Goal: Task Accomplishment & Management: Manage account settings

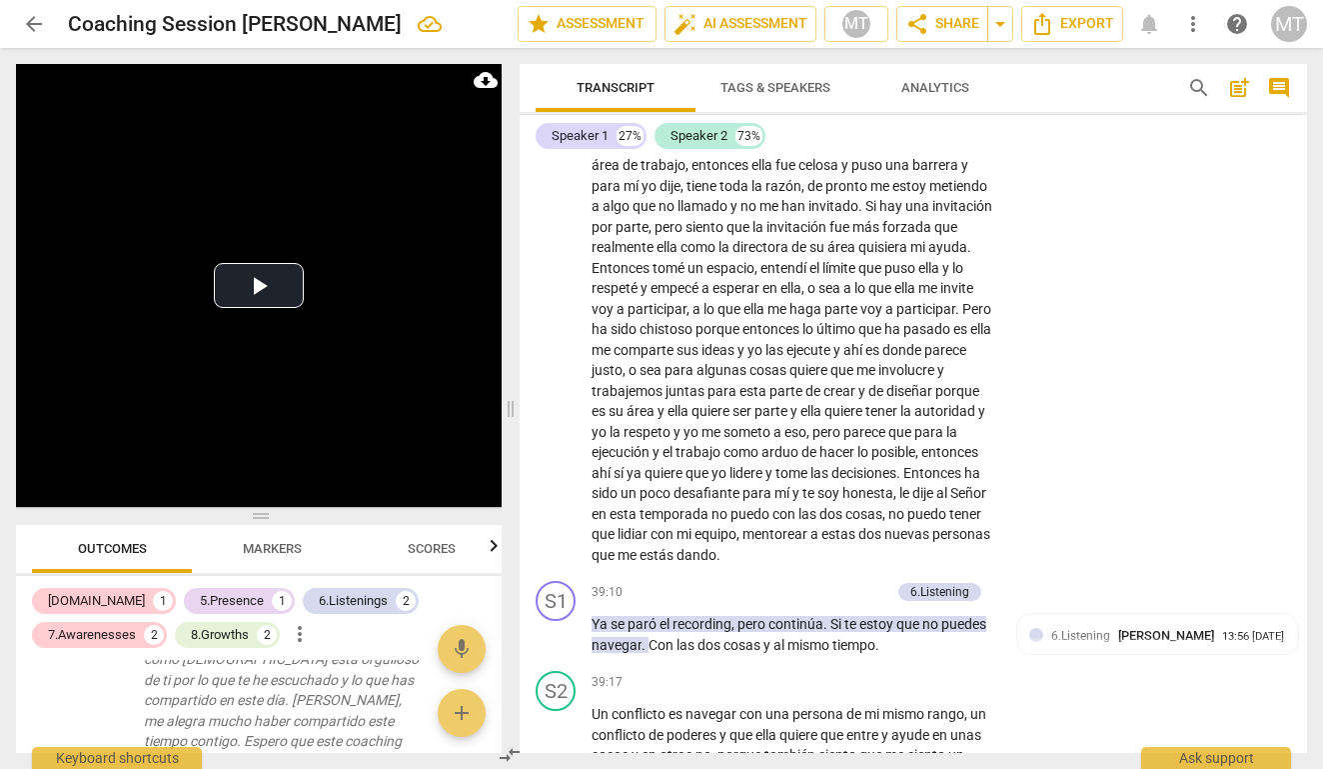
scroll to position [11114, 0]
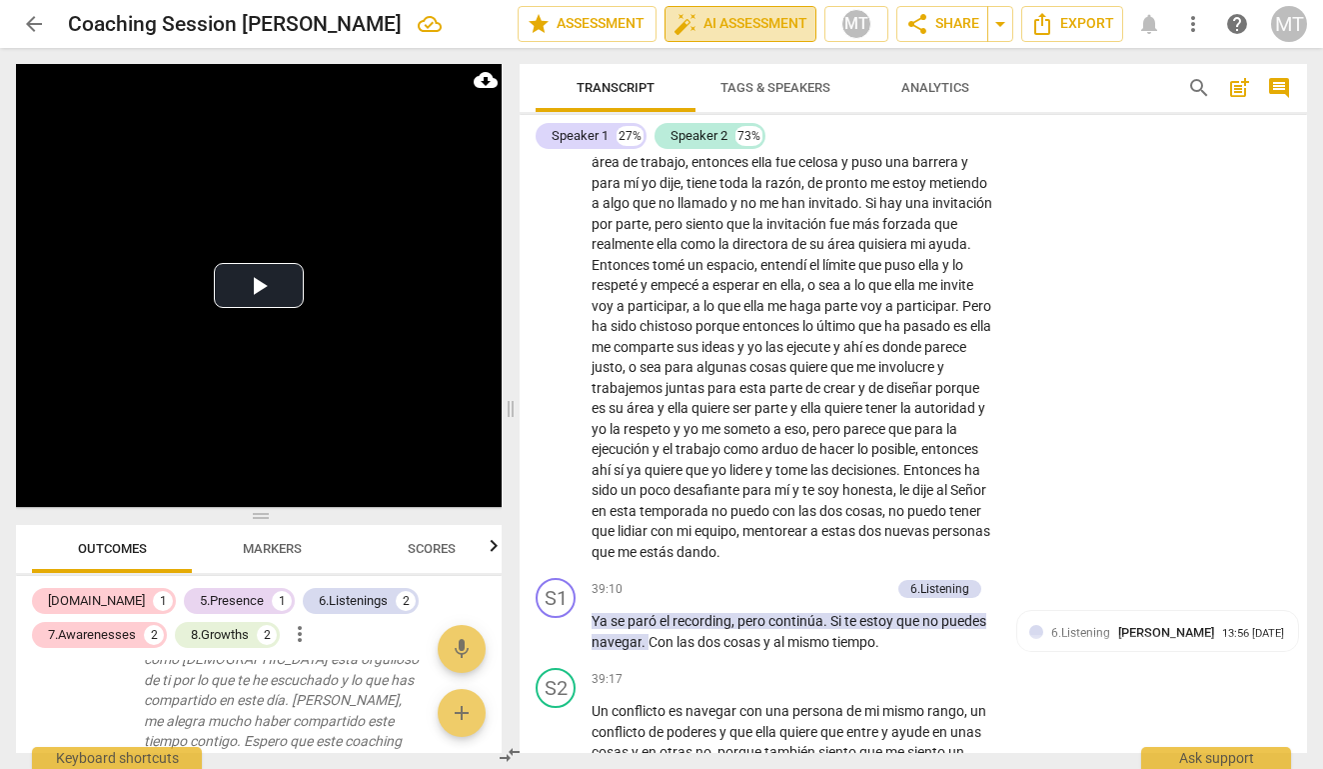
click at [786, 20] on span "auto_fix_high AI Assessment" at bounding box center [741, 24] width 134 height 24
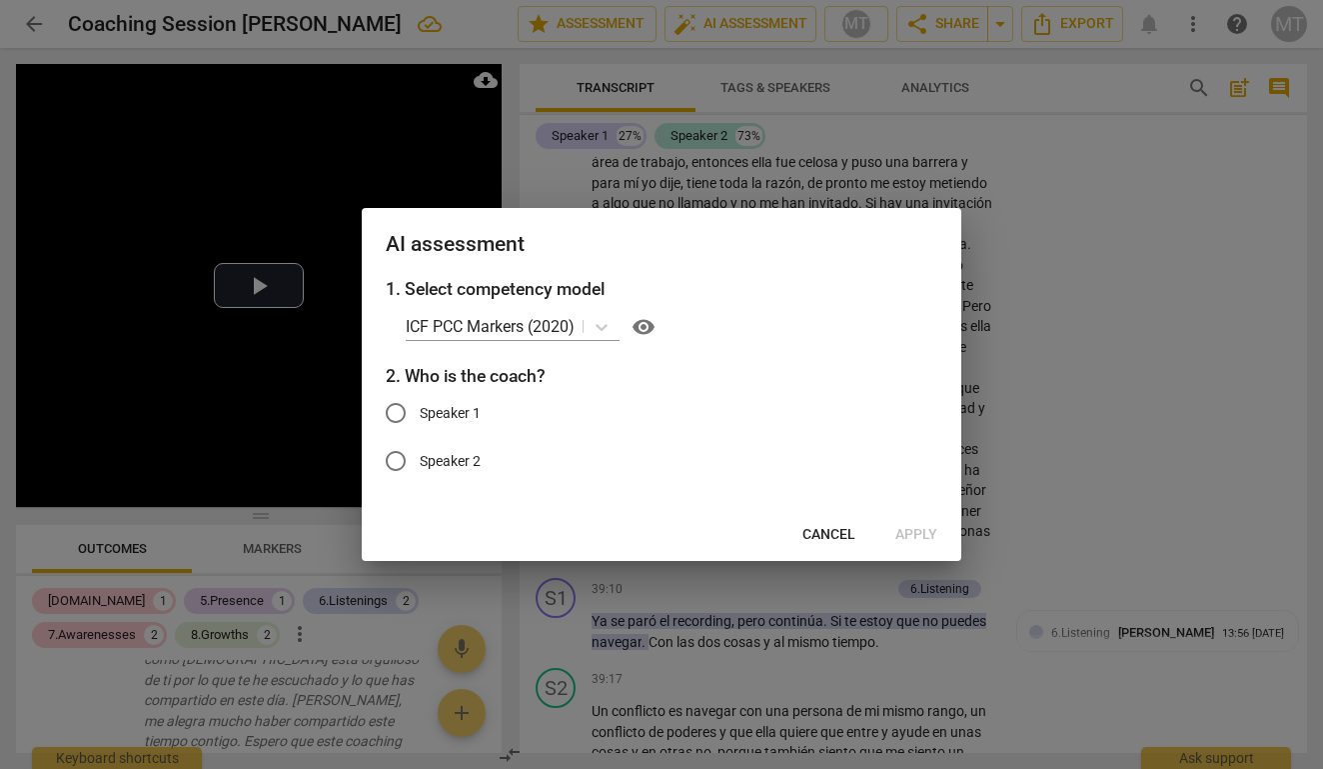
click at [824, 537] on span "Cancel" at bounding box center [829, 535] width 53 height 20
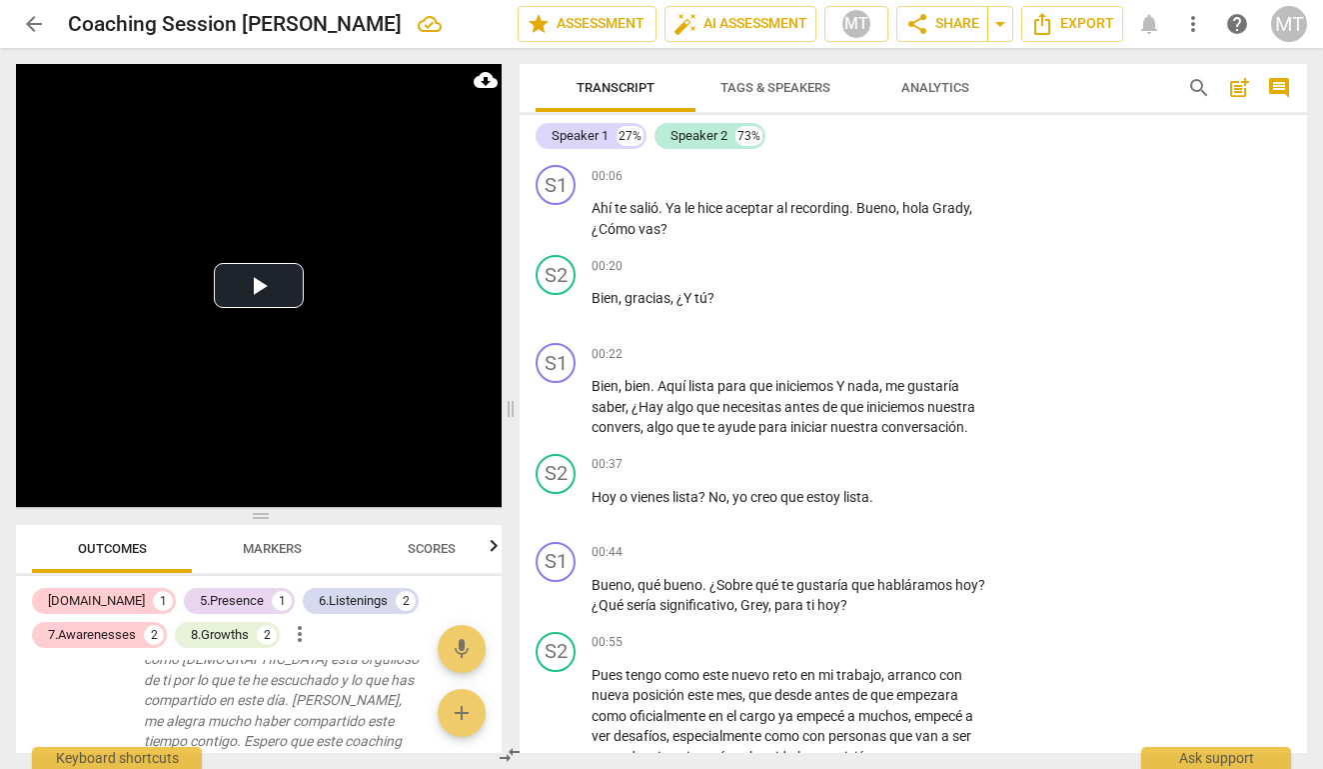
scroll to position [0, 0]
click at [712, 25] on span "auto_fix_high AI Assessment" at bounding box center [741, 24] width 134 height 24
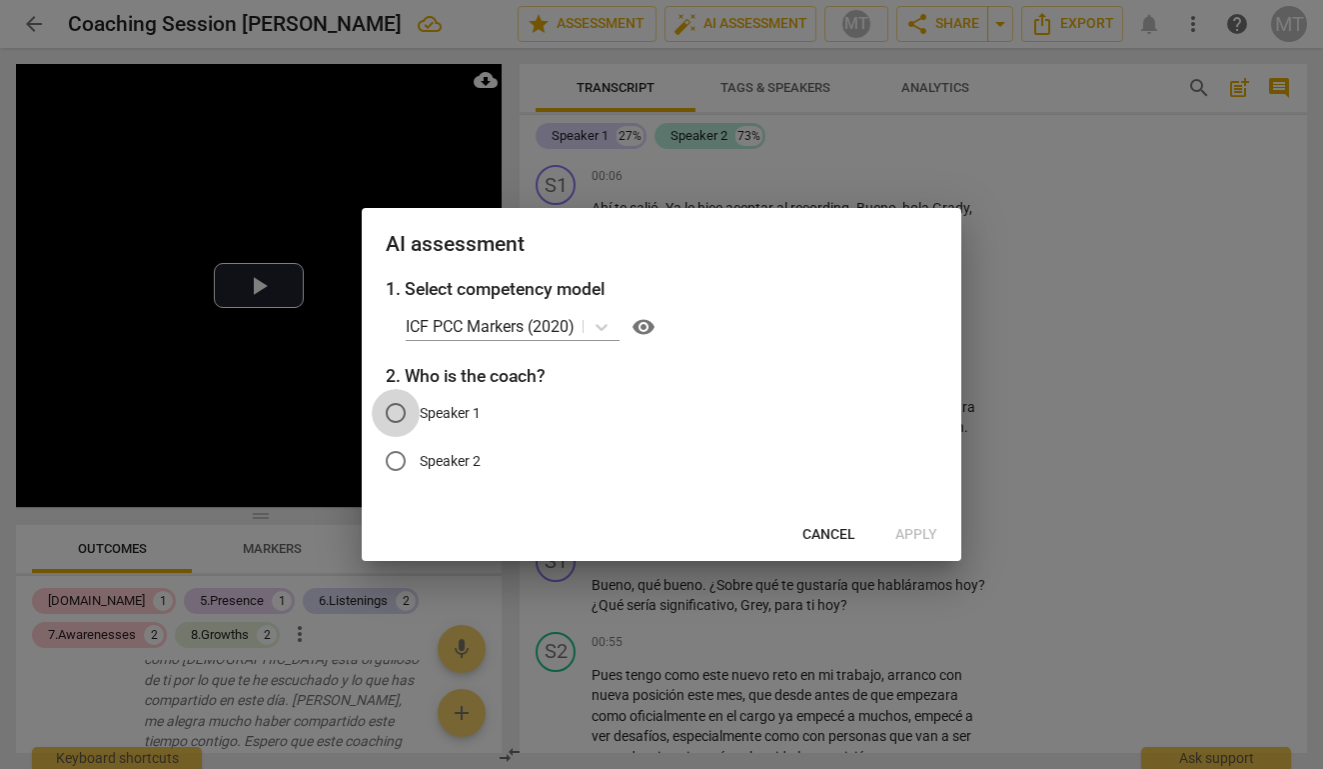
click at [396, 406] on input "Speaker 1" at bounding box center [396, 413] width 48 height 48
radio input "true"
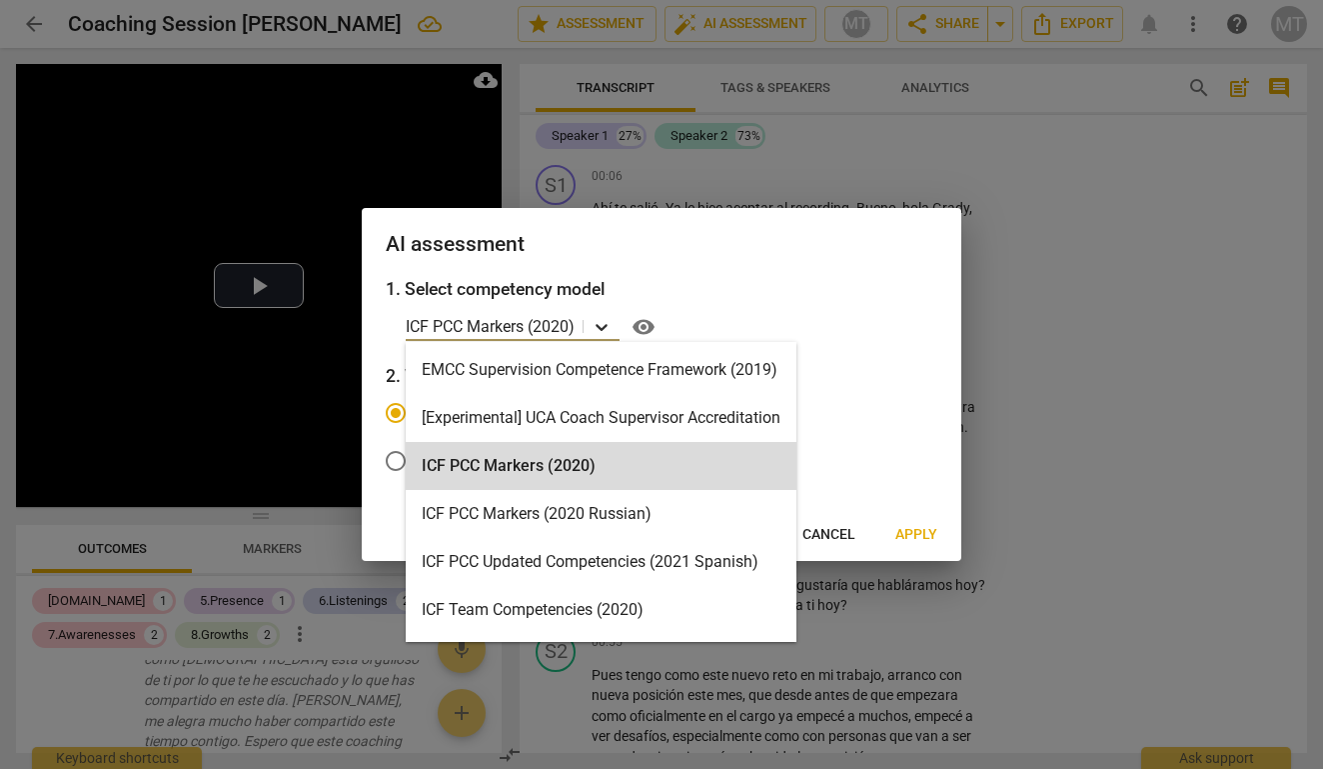
click at [605, 326] on icon at bounding box center [602, 327] width 20 height 20
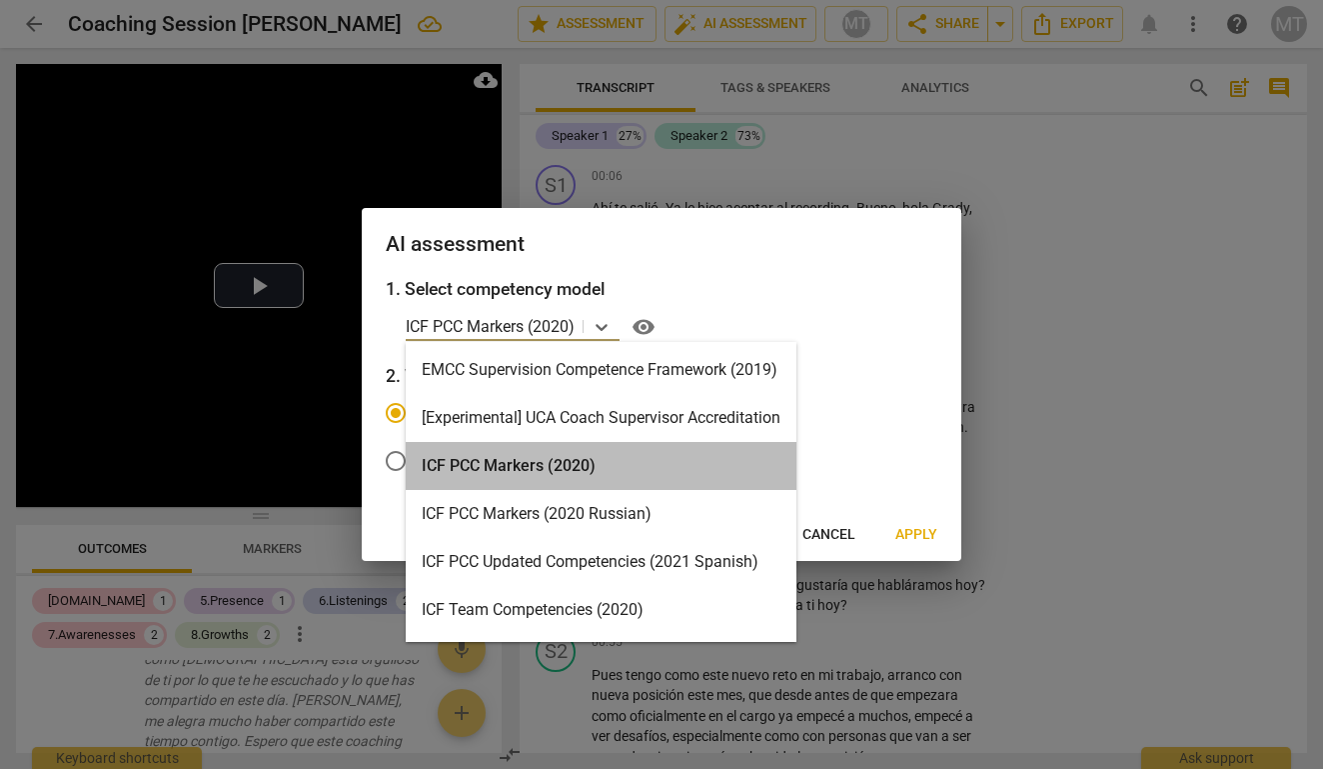
click at [583, 456] on div "ICF PCC Markers (2020)" at bounding box center [601, 466] width 391 height 48
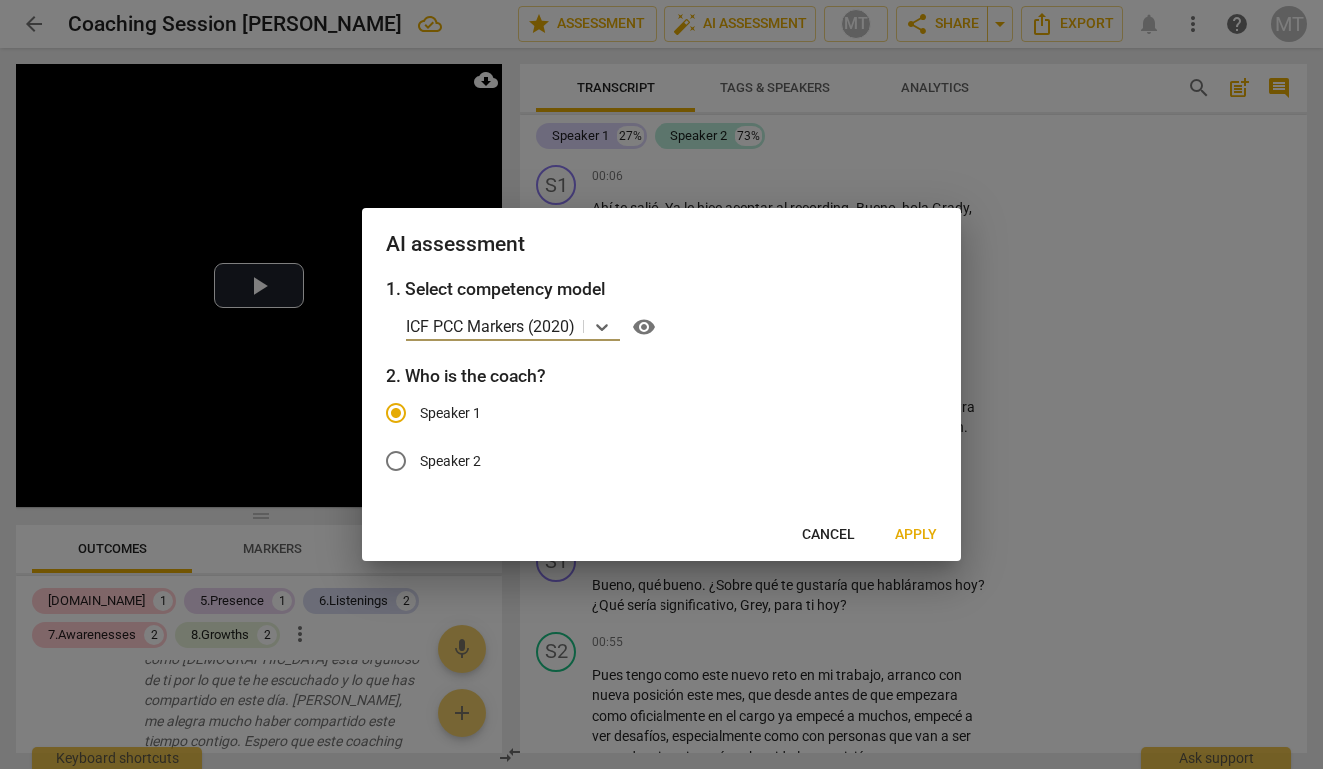
click at [923, 531] on span "Apply" at bounding box center [917, 535] width 42 height 20
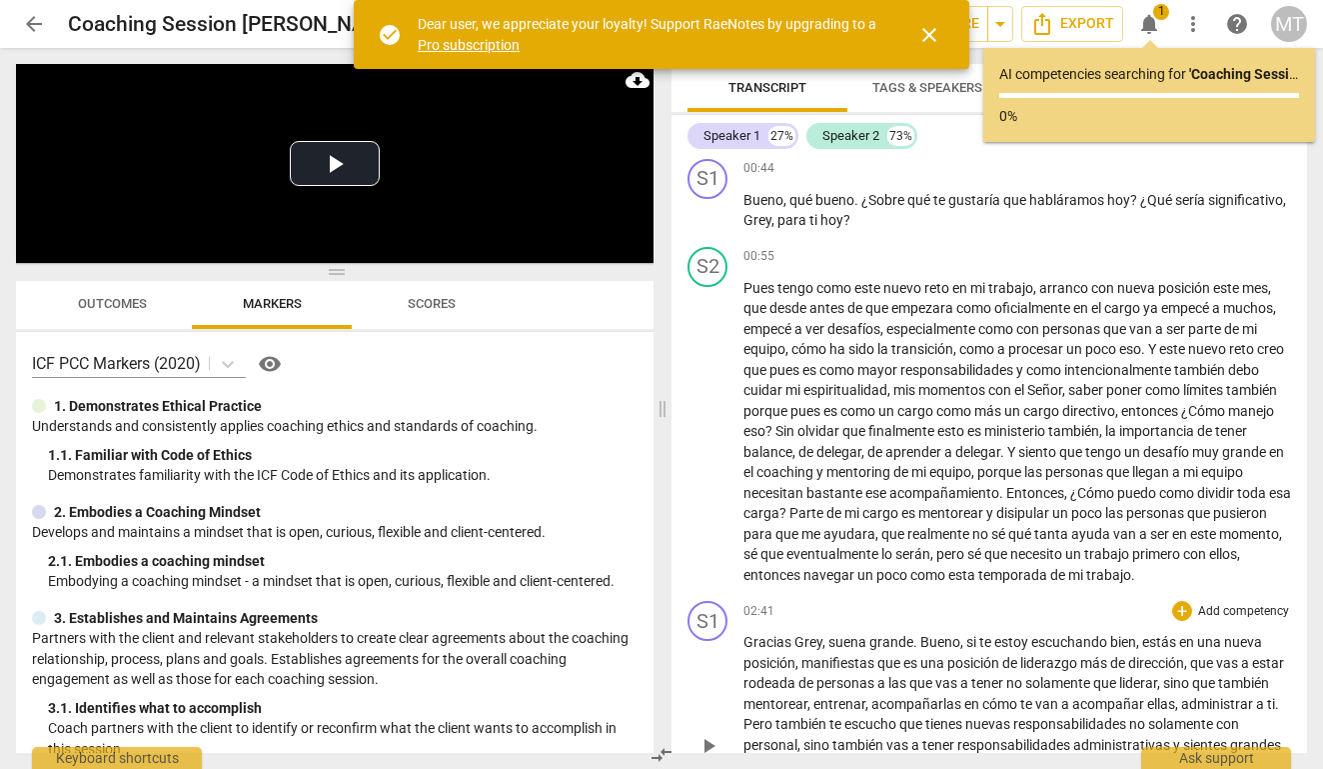
scroll to position [374, 0]
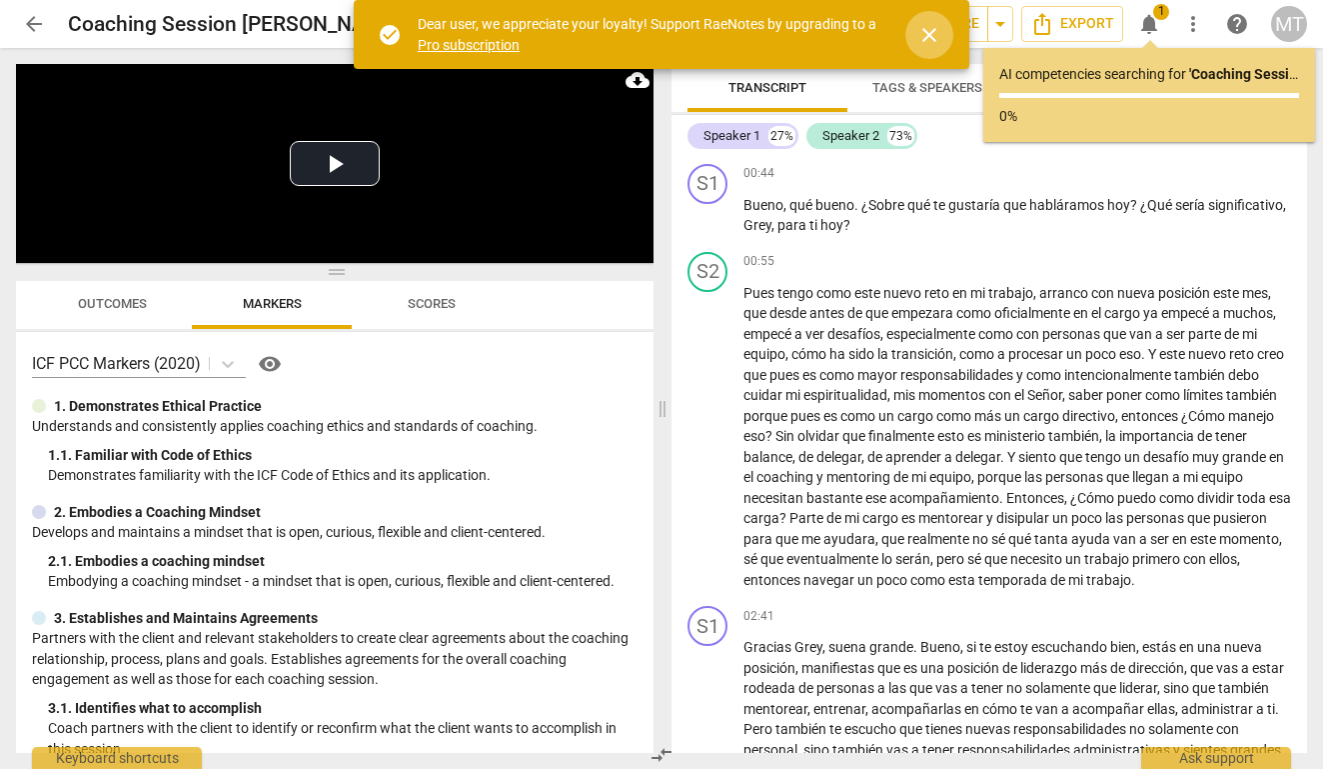
click at [936, 29] on span "close" at bounding box center [930, 35] width 24 height 24
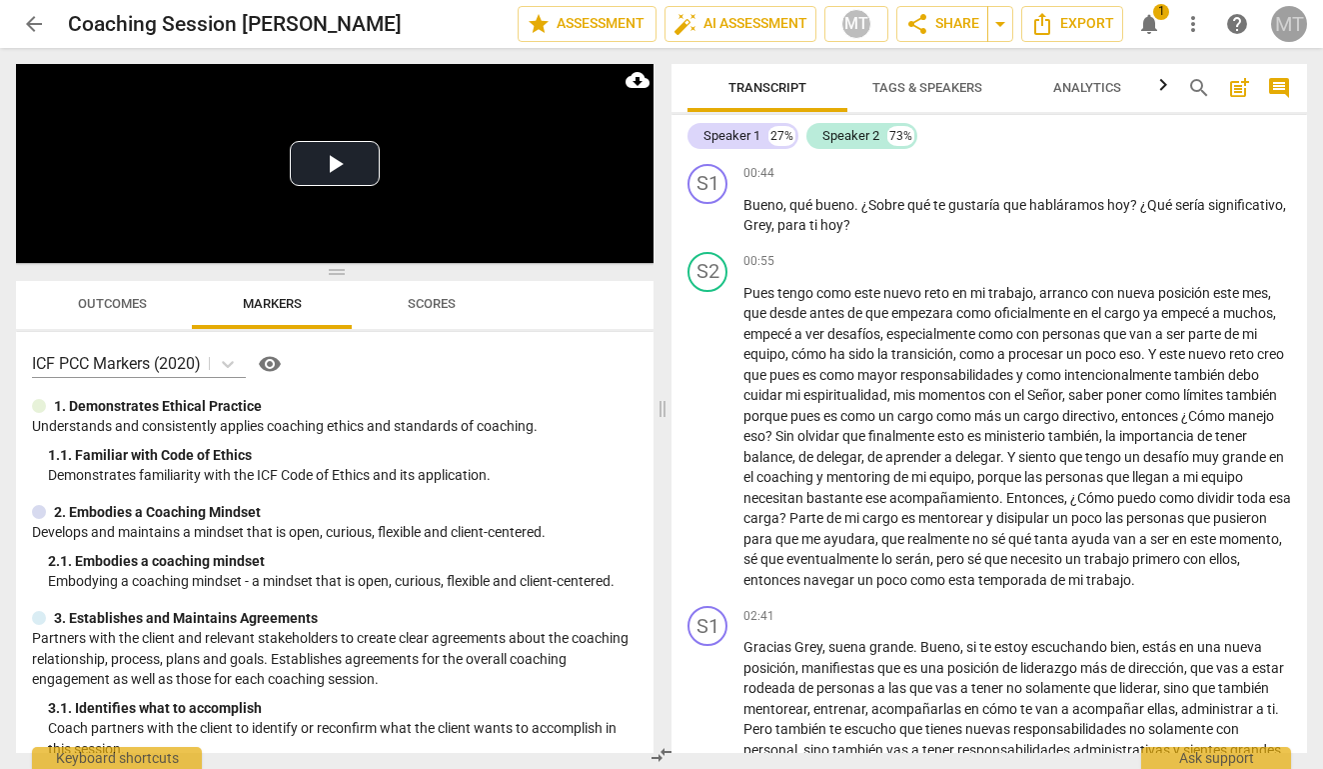
click at [1287, 24] on div "MT" at bounding box center [1289, 24] width 36 height 36
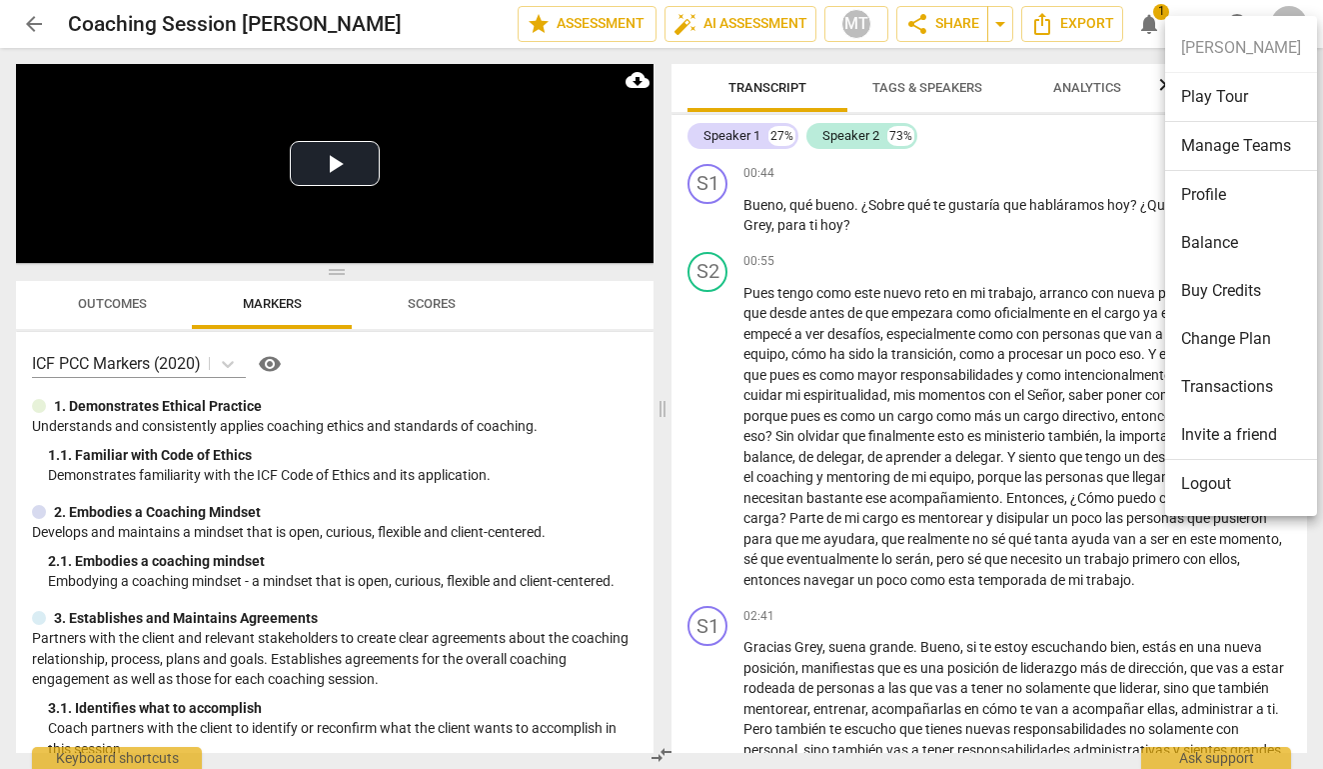
click at [1225, 191] on li "Profile" at bounding box center [1241, 195] width 152 height 48
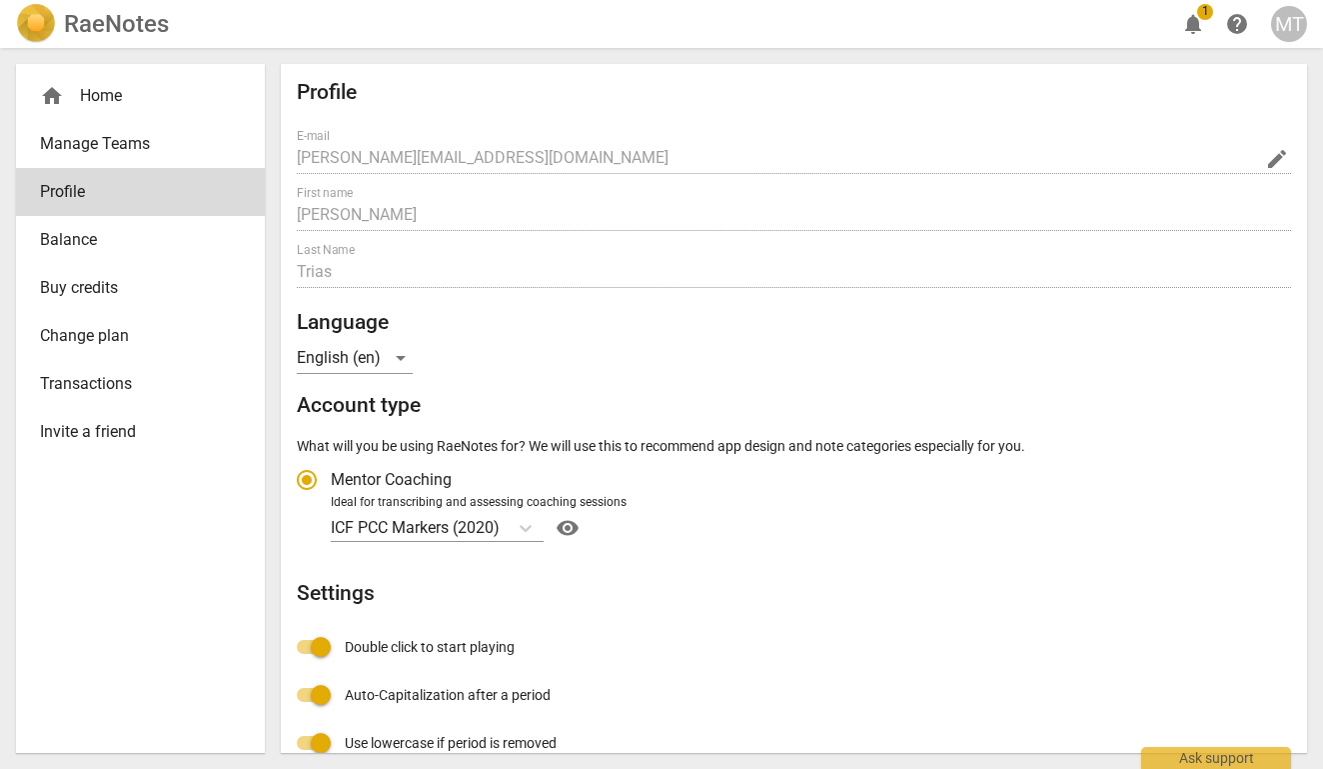
radio input "false"
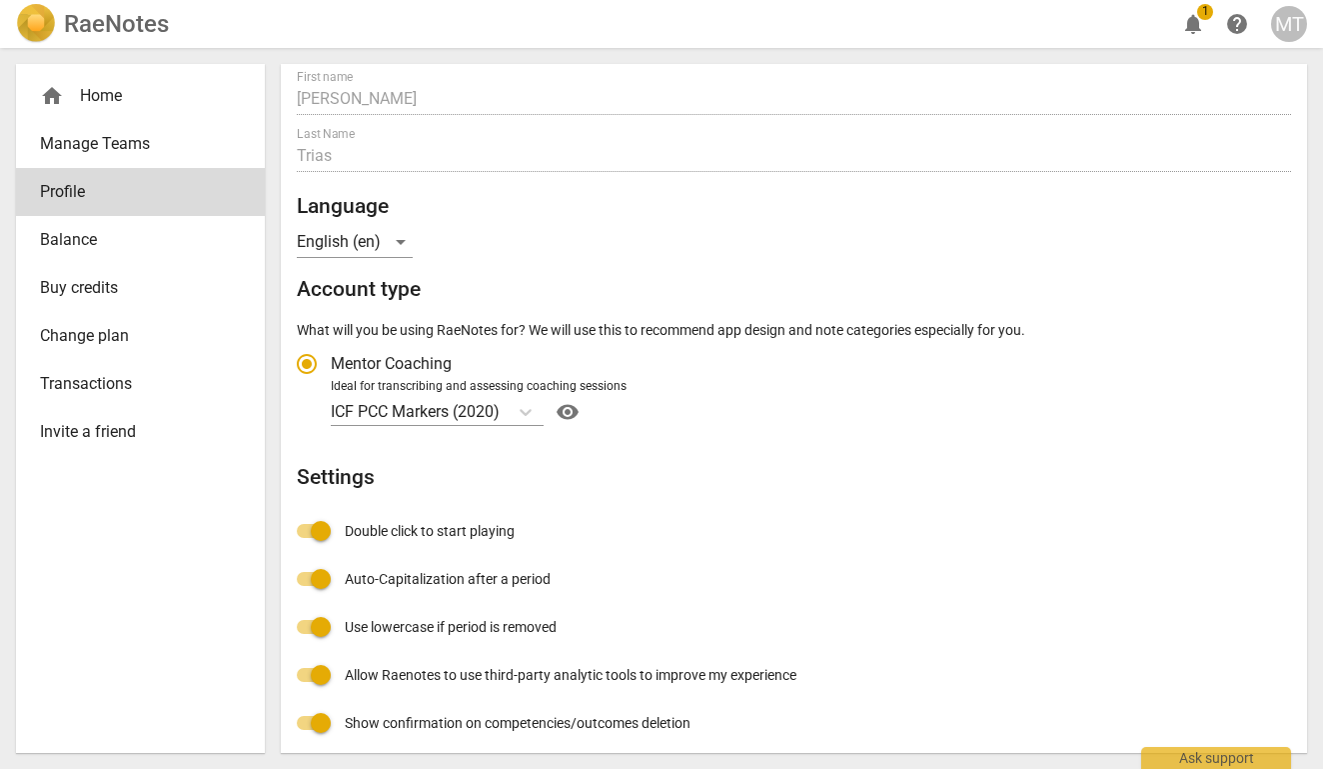
scroll to position [112, 0]
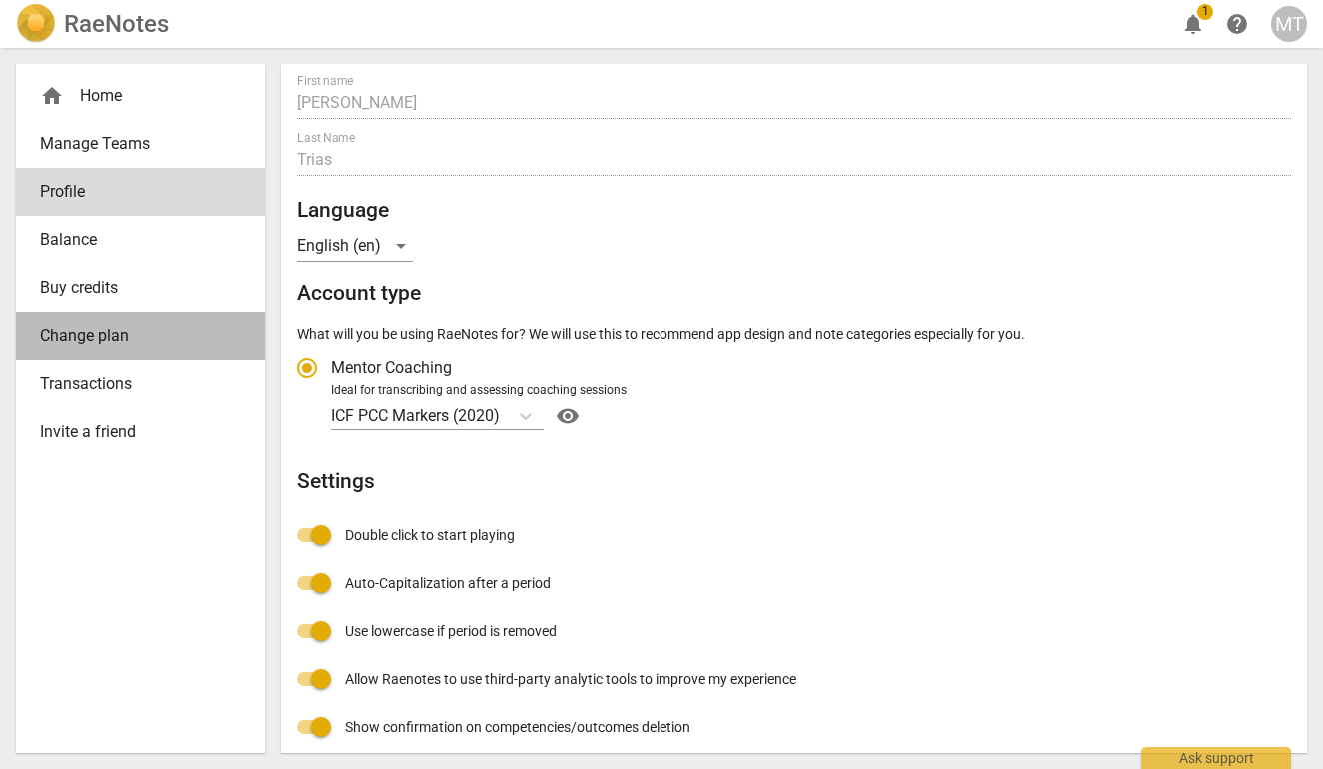
click at [71, 348] on link "Change plan" at bounding box center [140, 336] width 249 height 48
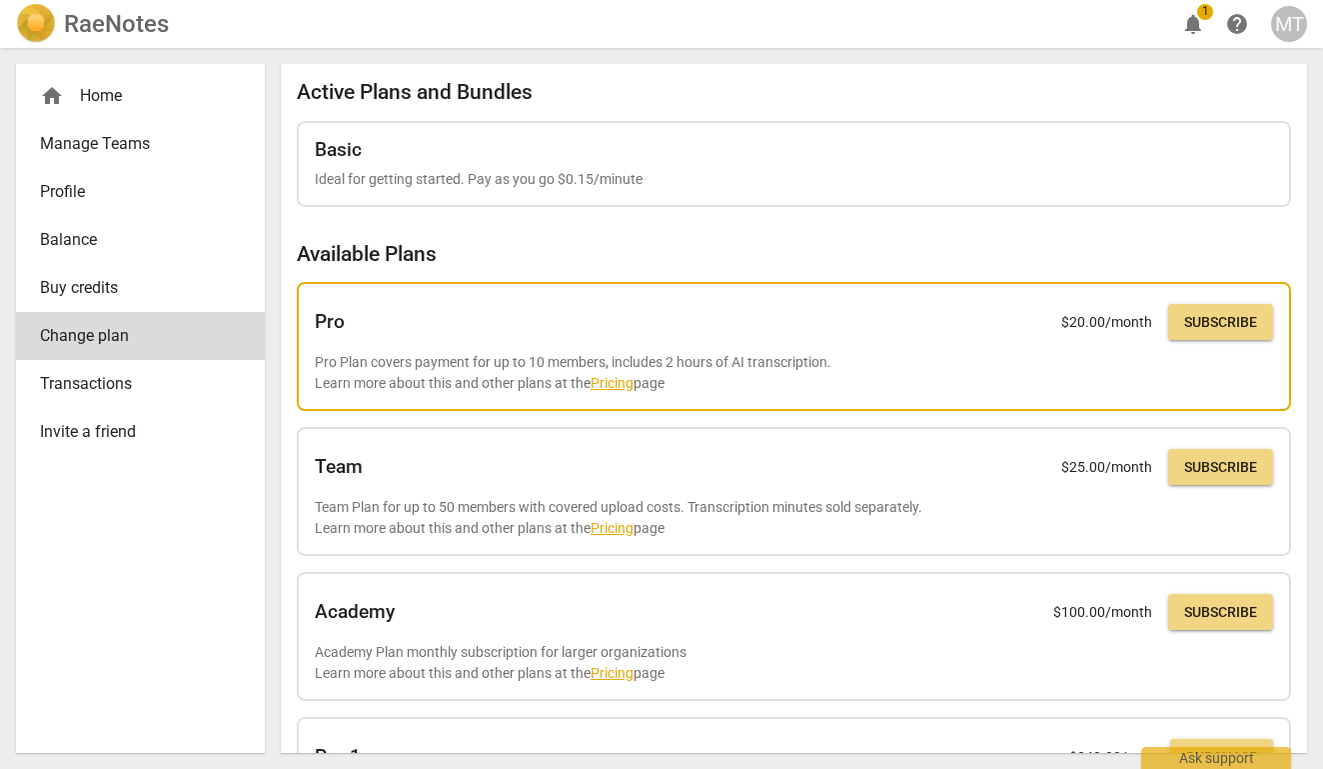
click at [608, 379] on link "Pricing" at bounding box center [612, 383] width 43 height 16
